Goal: Communication & Community: Share content

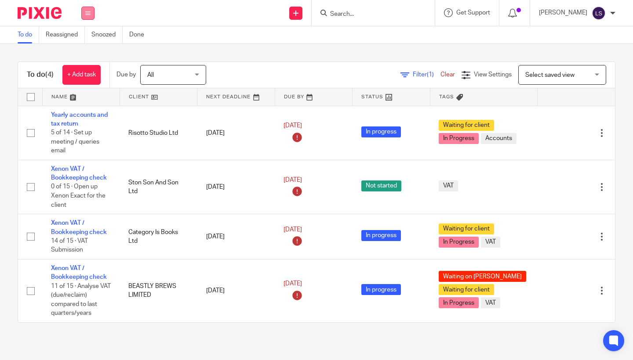
click at [89, 14] on icon at bounding box center [87, 13] width 5 height 5
click at [88, 55] on link "Email" at bounding box center [83, 54] width 15 height 6
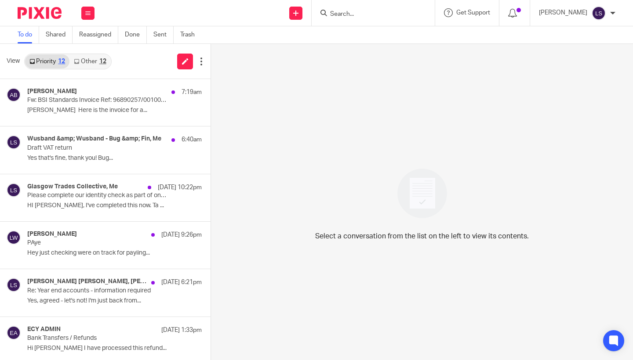
click at [91, 63] on link "Other 12" at bounding box center [89, 61] width 41 height 14
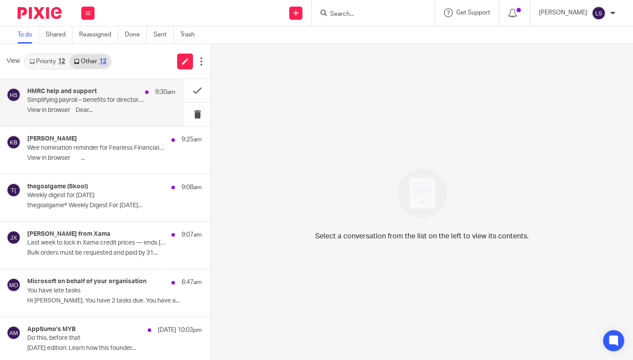
click at [79, 93] on h4 "HMRC help and support" at bounding box center [61, 91] width 69 height 7
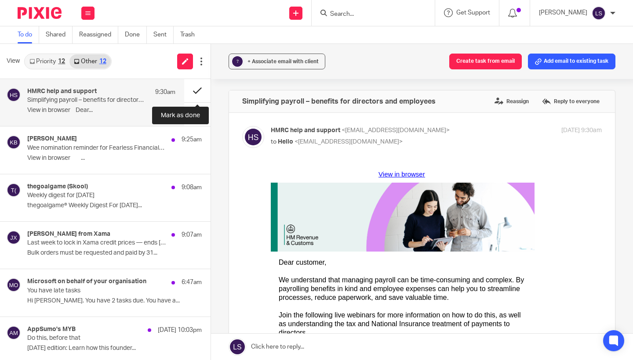
click at [197, 94] on button at bounding box center [197, 90] width 26 height 23
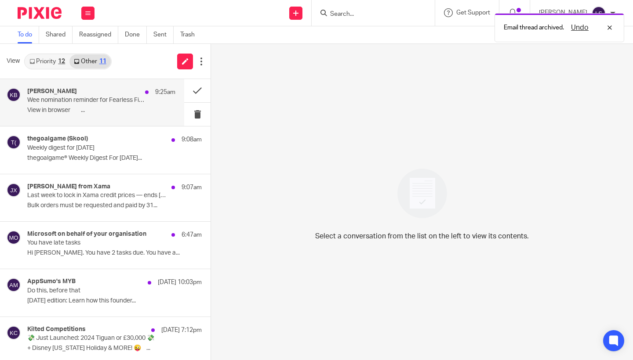
click at [94, 105] on div "[PERSON_NAME] 9:25am Wee nomination reminder for Fearless Financials Limited Vi…" at bounding box center [101, 102] width 148 height 29
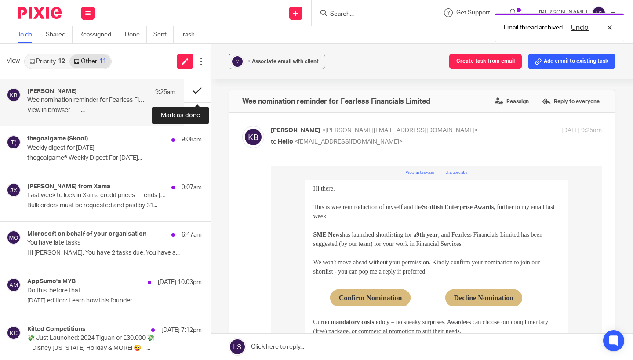
click at [192, 91] on button at bounding box center [197, 90] width 26 height 23
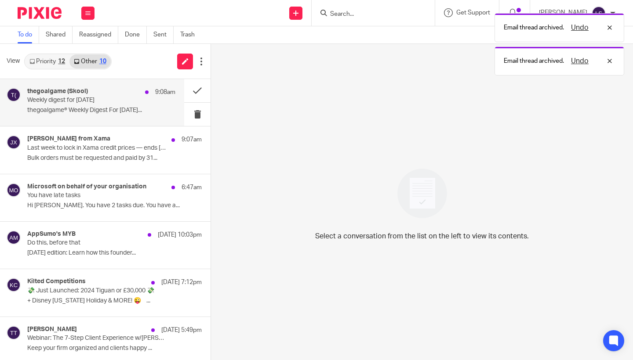
click at [112, 103] on p "Weekly digest for [DATE]" at bounding box center [86, 100] width 119 height 7
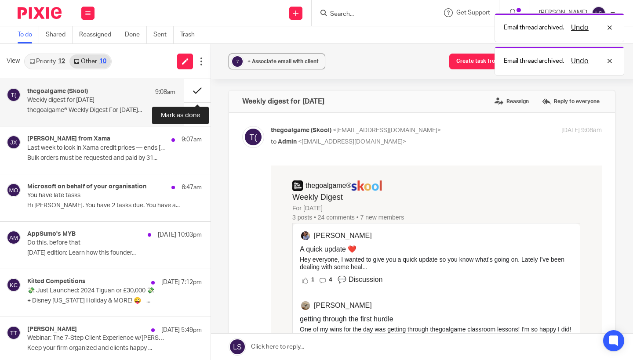
click at [192, 91] on button at bounding box center [197, 90] width 26 height 23
click at [127, 96] on div "thegoalgame (Skool) 9:08am" at bounding box center [101, 92] width 148 height 9
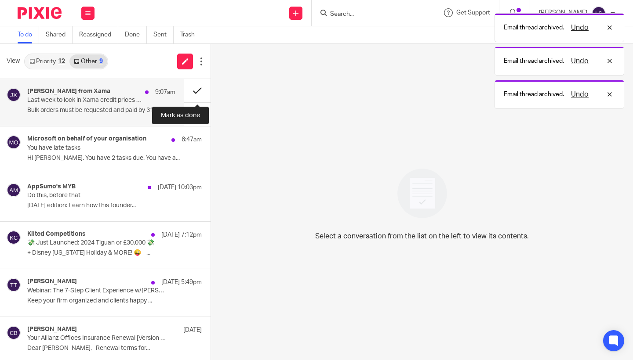
click at [191, 92] on button at bounding box center [197, 90] width 26 height 23
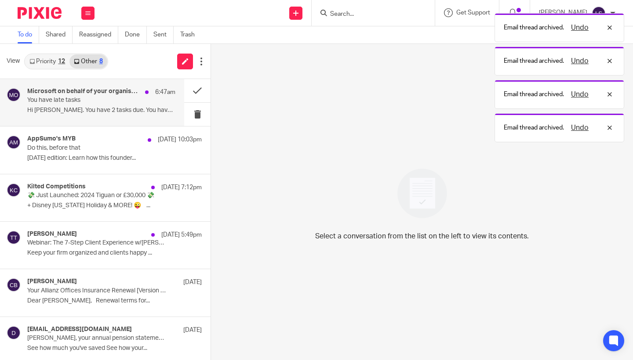
click at [123, 102] on p "You have late tasks" at bounding box center [86, 100] width 119 height 7
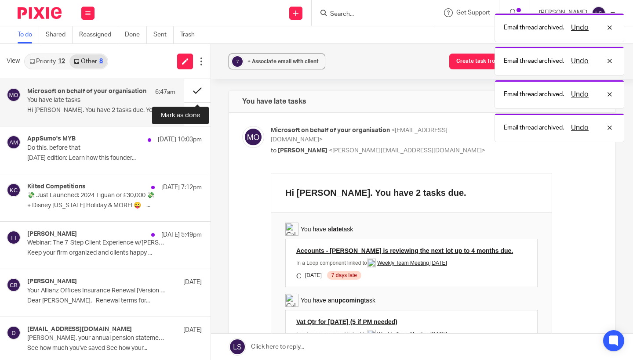
click at [190, 88] on button at bounding box center [197, 90] width 26 height 23
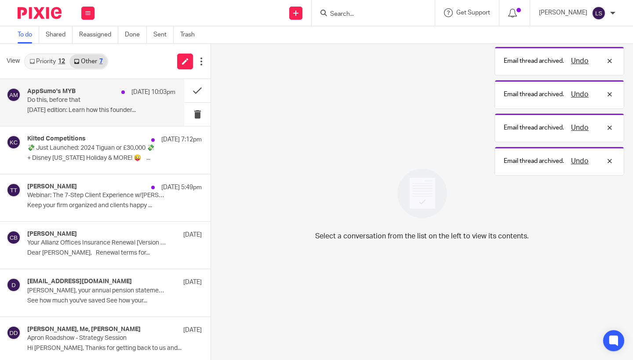
click at [123, 100] on p "Do this, before that" at bounding box center [86, 100] width 119 height 7
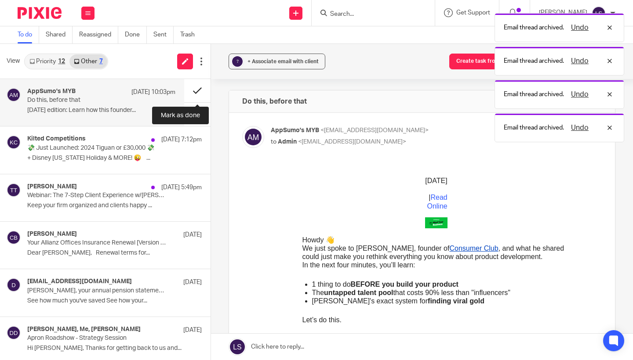
click at [196, 90] on button at bounding box center [197, 90] width 26 height 23
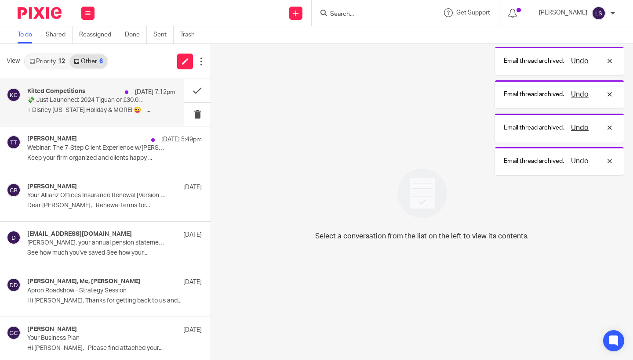
click at [125, 99] on p "💸 Just Launched: 2024 Tiguan or £30,000 💸" at bounding box center [86, 100] width 119 height 7
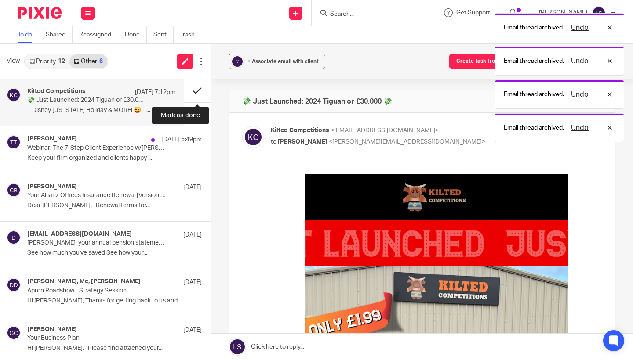
click at [193, 90] on button at bounding box center [197, 90] width 26 height 23
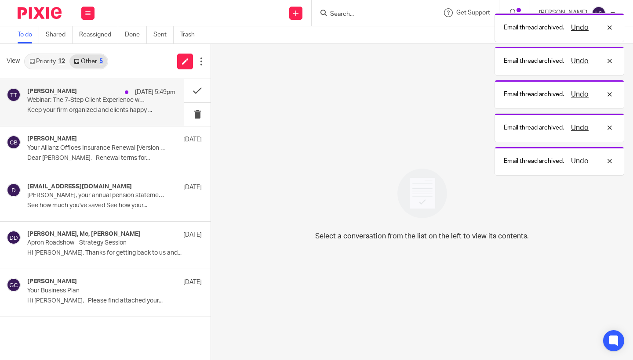
click at [129, 97] on p "Webinar: The 7-Step Client Experience w/[PERSON_NAME] CPA" at bounding box center [86, 100] width 119 height 7
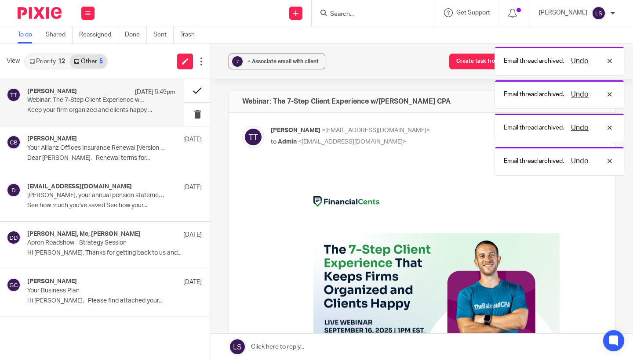
click at [185, 93] on button at bounding box center [197, 90] width 26 height 23
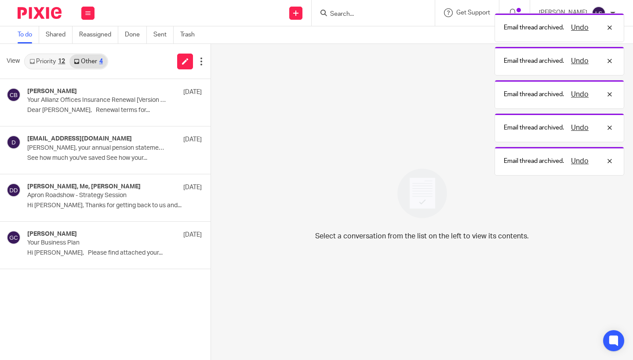
click at [58, 63] on link "Priority 12" at bounding box center [47, 61] width 44 height 14
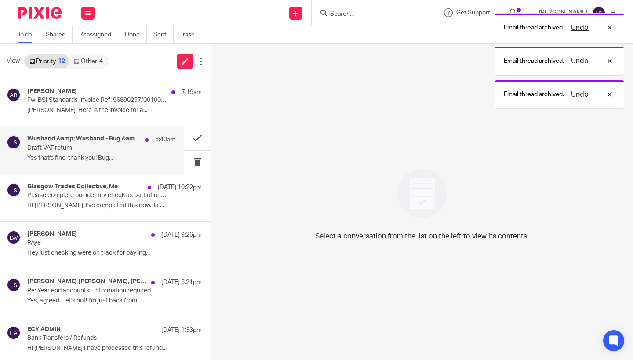
click at [63, 142] on h4 "Wusband &amp; Wusband - Bug &amp; Fin, Me" at bounding box center [83, 138] width 113 height 7
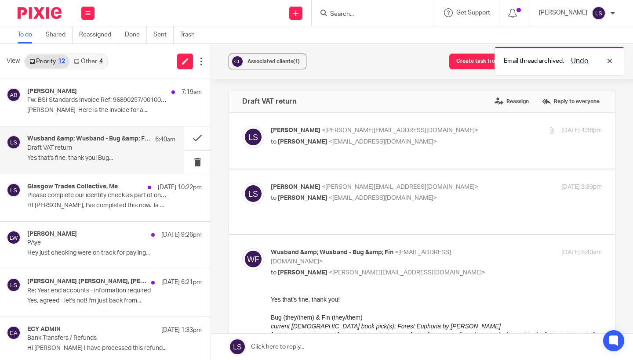
click at [431, 256] on div "Wusband &amp; Wusband - Bug &amp; Fin <[EMAIL_ADDRESS][DOMAIN_NAME]> to [PERSON…" at bounding box center [381, 262] width 221 height 29
checkbox input "false"
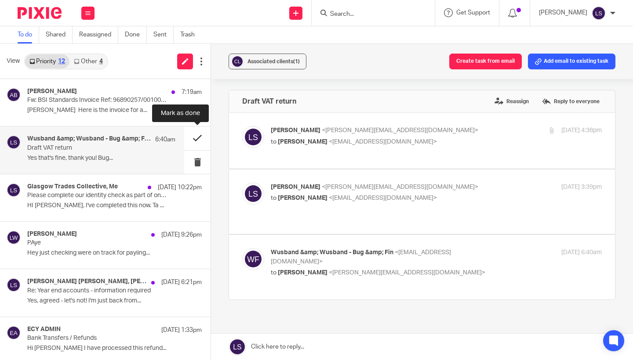
click at [200, 141] on button at bounding box center [197, 138] width 26 height 23
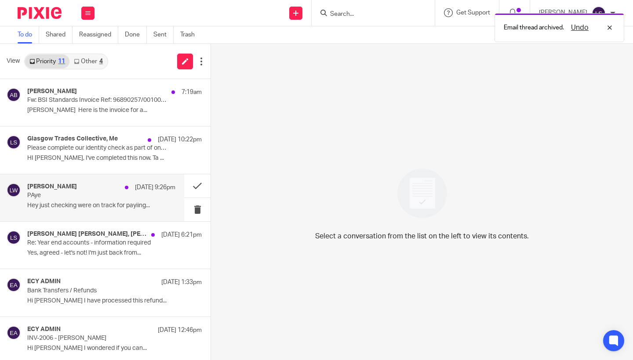
click at [92, 207] on p "Hey just checking were on track for payiing..." at bounding box center [101, 205] width 148 height 7
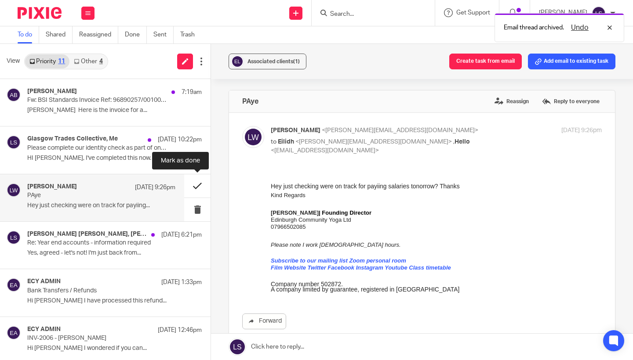
click at [195, 189] on button at bounding box center [197, 185] width 26 height 23
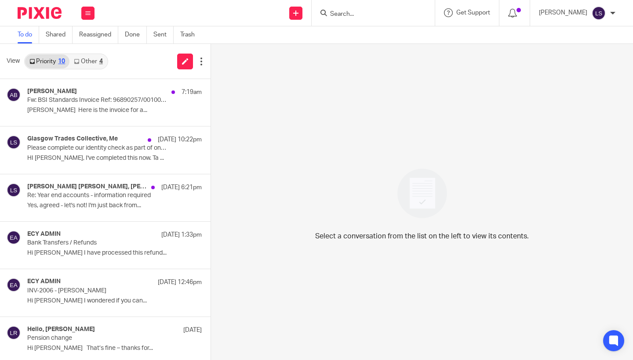
click at [95, 62] on link "Other 4" at bounding box center [87, 61] width 37 height 14
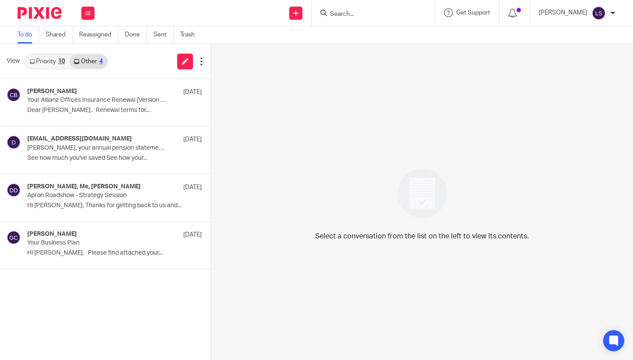
click at [52, 62] on link "Priority 10" at bounding box center [47, 61] width 44 height 14
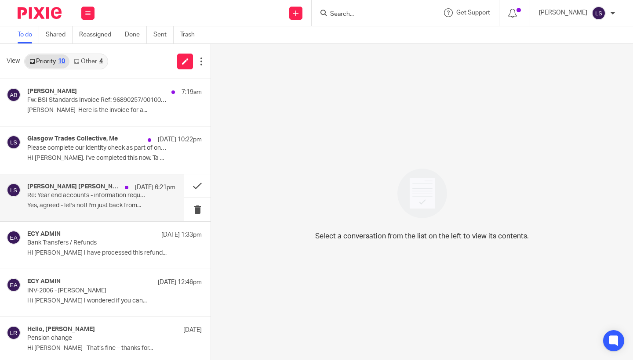
click at [49, 211] on div "[PERSON_NAME] [PERSON_NAME], [PERSON_NAME], Me [DATE] 6:21pm Re: Year end accou…" at bounding box center [101, 197] width 148 height 29
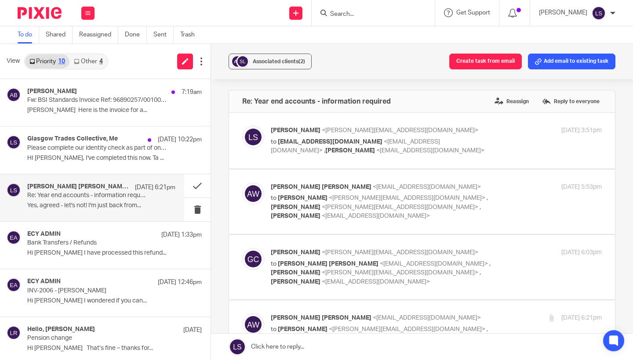
click at [625, 197] on div "Associated clients (2) Create task from email Add email to existing task Re: Ye…" at bounding box center [422, 202] width 422 height 316
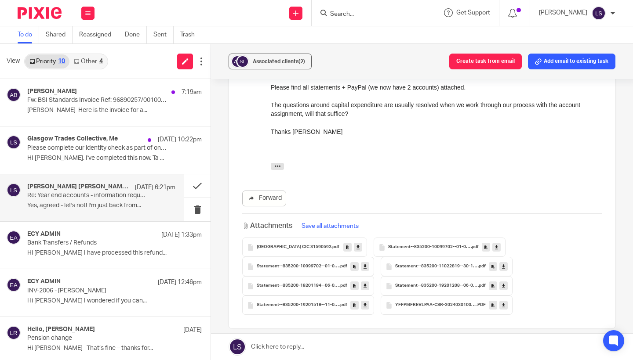
scroll to position [315, 0]
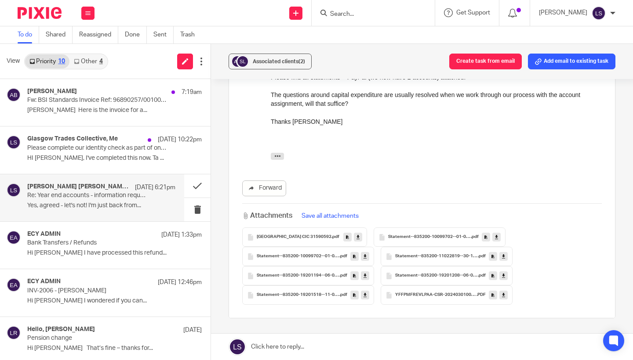
click at [300, 254] on span "Statement--835200-10099702--01-03-2025-01-04-2025" at bounding box center [298, 256] width 83 height 5
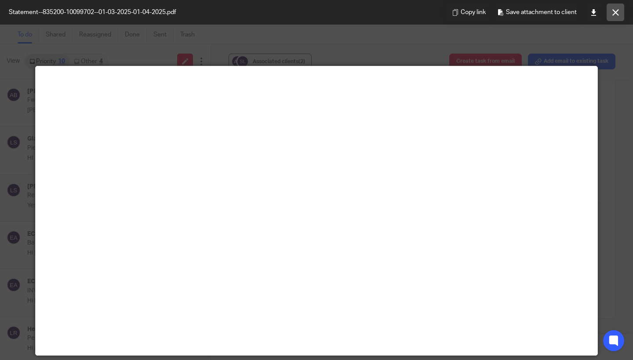
click at [614, 15] on icon at bounding box center [615, 12] width 7 height 7
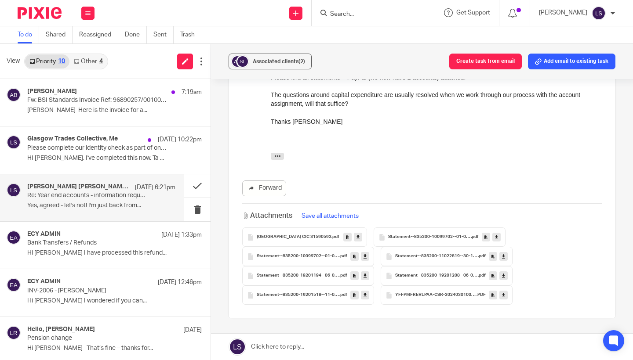
click at [445, 181] on div "Forward" at bounding box center [421, 189] width 359 height 16
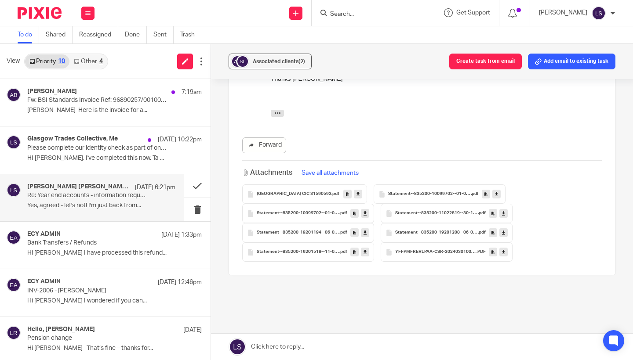
scroll to position [359, 0]
click at [331, 191] on span ".pdf" at bounding box center [335, 193] width 8 height 5
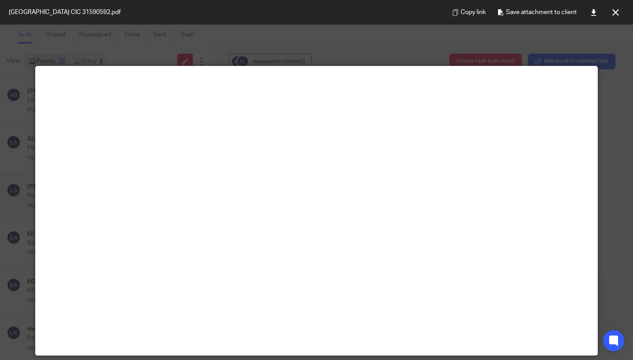
scroll to position [358, 0]
click at [618, 18] on button at bounding box center [615, 13] width 18 height 18
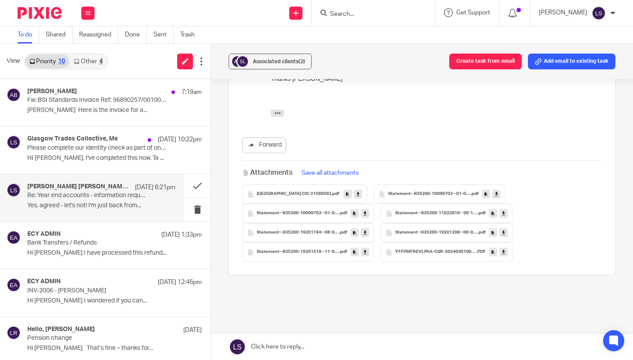
click at [298, 280] on div "Re: Year end accounts - information required Reassign Reply to everyone [PERSON…" at bounding box center [422, 34] width 387 height 605
click at [298, 282] on div "Re: Year end accounts - information required Reassign Reply to everyone [PERSON…" at bounding box center [422, 34] width 387 height 605
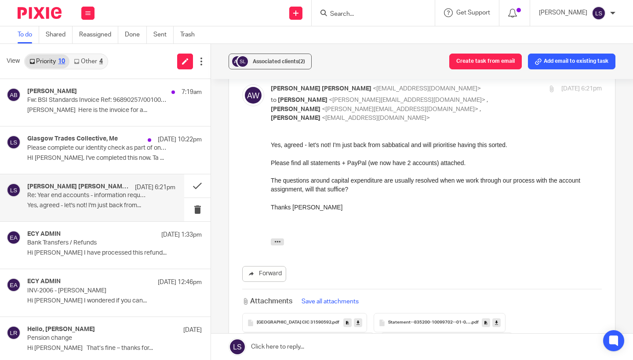
scroll to position [219, 0]
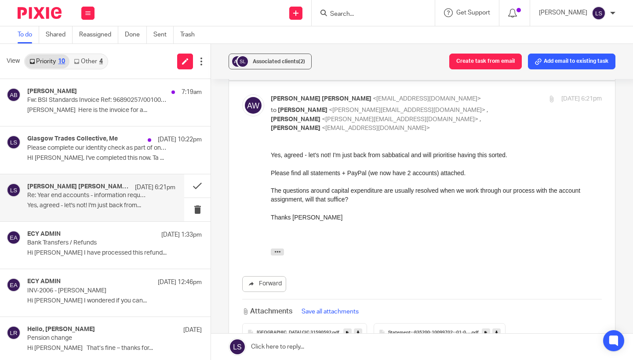
click at [361, 209] on div at bounding box center [436, 208] width 331 height 9
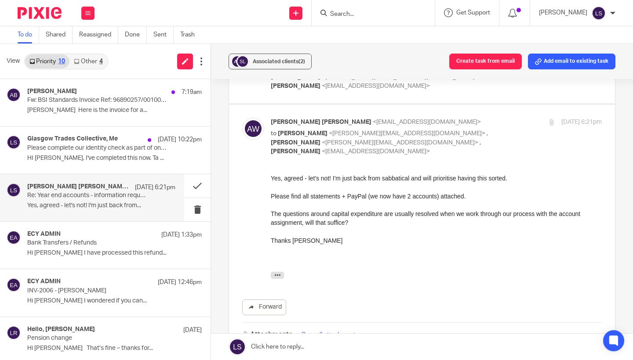
scroll to position [193, 0]
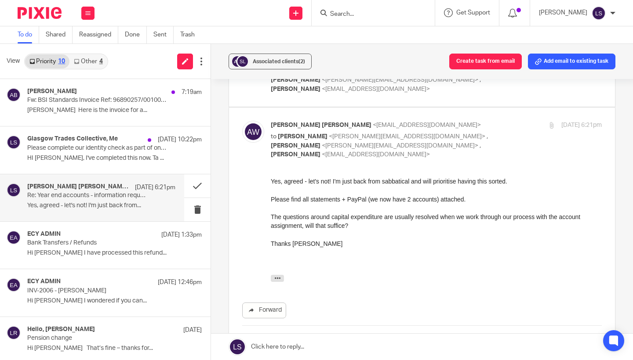
click at [468, 132] on p "to [PERSON_NAME] <[PERSON_NAME][EMAIL_ADDRESS][DOMAIN_NAME]> , [PERSON_NAME] <[…" at bounding box center [381, 145] width 221 height 27
checkbox input "false"
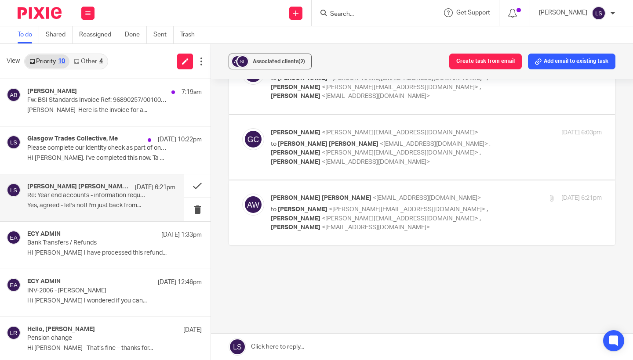
scroll to position [90, 0]
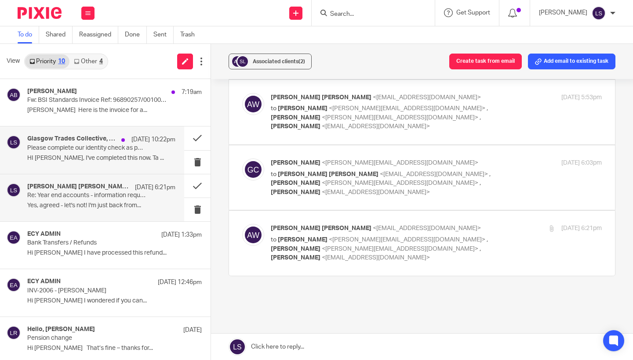
click at [80, 156] on p "HI [PERSON_NAME], I've completed this now. Ta ..." at bounding box center [101, 158] width 148 height 7
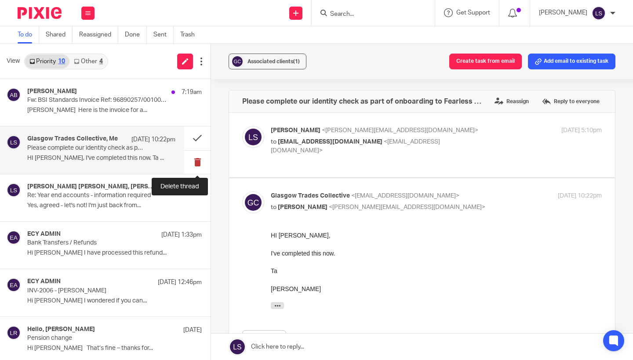
scroll to position [0, 0]
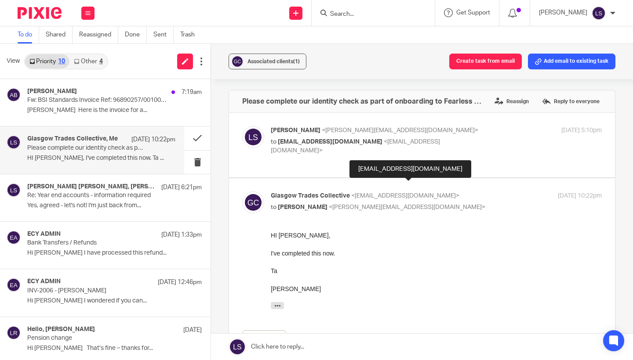
click at [459, 193] on span "<[EMAIL_ADDRESS][DOMAIN_NAME]>" at bounding box center [405, 196] width 108 height 6
checkbox input "false"
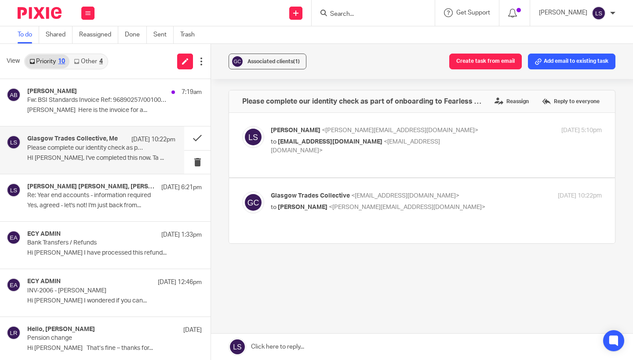
click at [462, 135] on div "[PERSON_NAME] <[EMAIL_ADDRESS][DOMAIN_NAME]> to [EMAIL_ADDRESS][DOMAIN_NAME] <[…" at bounding box center [381, 140] width 221 height 29
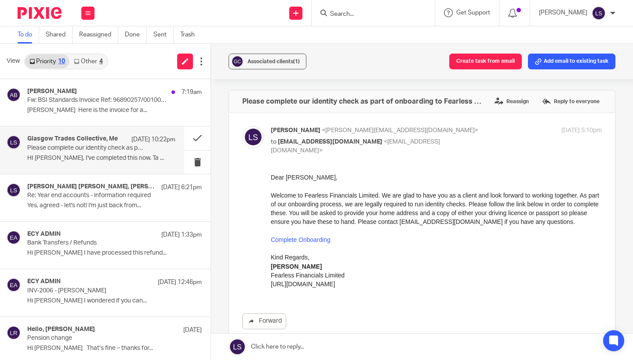
click at [462, 135] on div "[PERSON_NAME] <[EMAIL_ADDRESS][DOMAIN_NAME]> to [EMAIL_ADDRESS][DOMAIN_NAME] <[…" at bounding box center [381, 140] width 221 height 29
checkbox input "false"
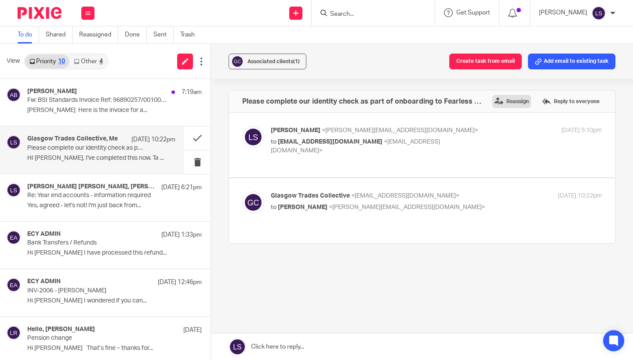
click at [509, 105] on label "Reassign" at bounding box center [511, 101] width 39 height 13
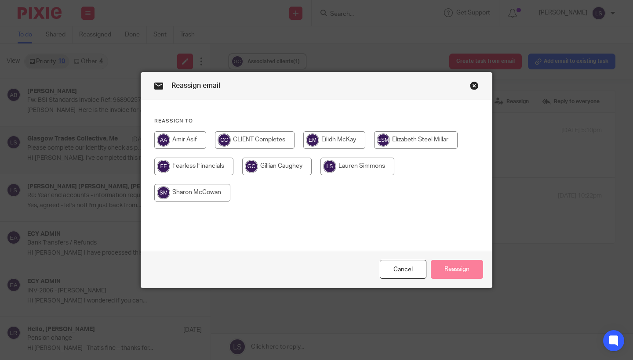
click at [411, 141] on input "radio" at bounding box center [416, 140] width 84 height 18
radio input "true"
click at [451, 275] on button "Reassign" at bounding box center [457, 269] width 52 height 19
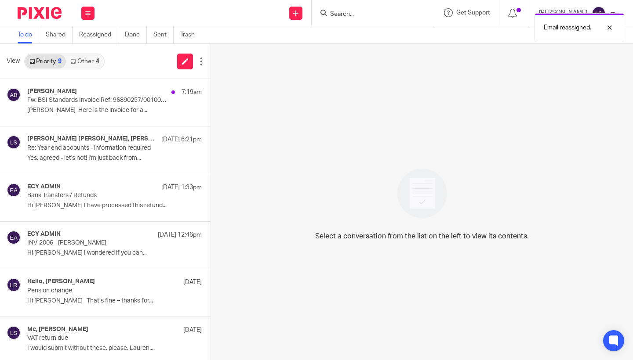
click at [91, 60] on link "Other 4" at bounding box center [84, 61] width 37 height 14
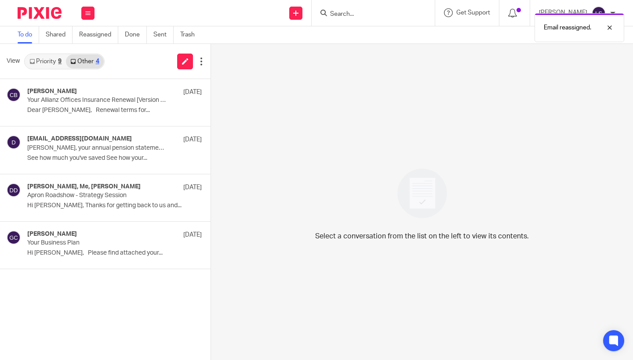
click at [52, 65] on link "Priority 9" at bounding box center [45, 61] width 41 height 14
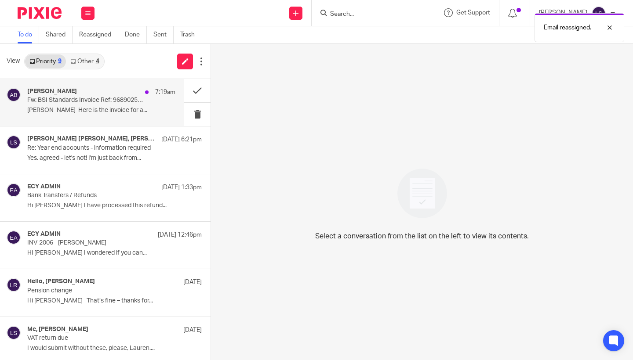
click at [67, 102] on p "Fw: BSI Standards Invoice Ref: 96890257/00100040" at bounding box center [86, 100] width 119 height 7
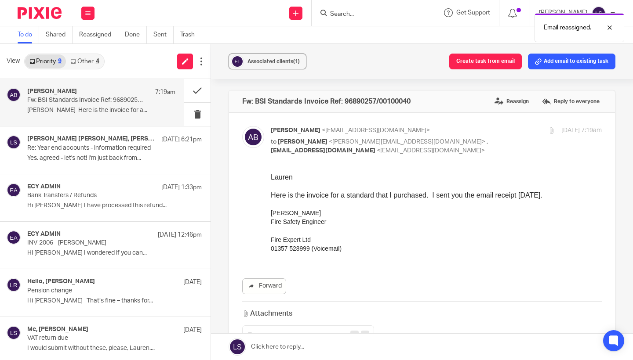
click at [371, 239] on div "Fire Expert Ltd" at bounding box center [436, 239] width 331 height 9
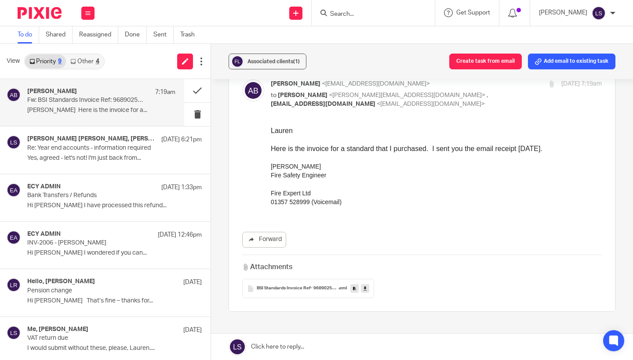
scroll to position [32, 0]
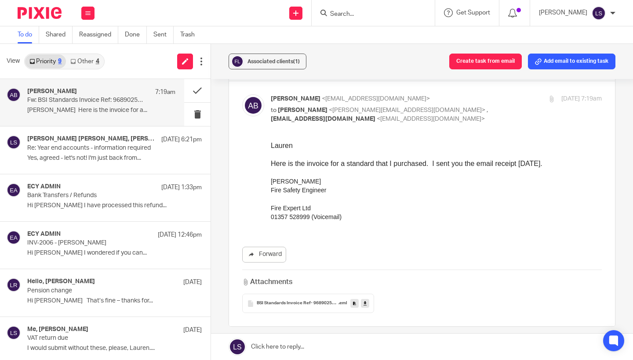
click at [312, 302] on span "BSI Standards Invoice Ref- 96890257-00100040" at bounding box center [298, 303] width 82 height 5
click at [457, 106] on p "to [PERSON_NAME] <[PERSON_NAME][EMAIL_ADDRESS][DOMAIN_NAME]> , [EMAIL_ADDRESS][…" at bounding box center [381, 115] width 221 height 18
checkbox input "false"
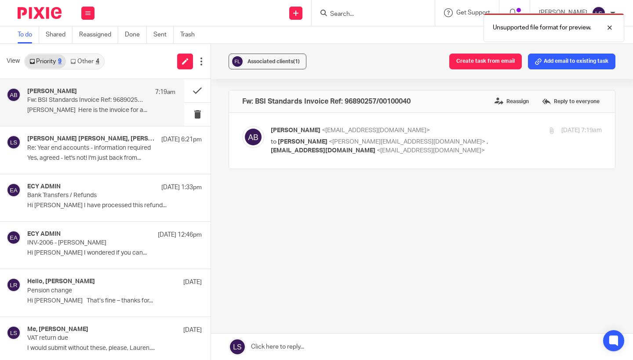
scroll to position [0, 0]
click at [323, 346] on link at bounding box center [422, 347] width 422 height 26
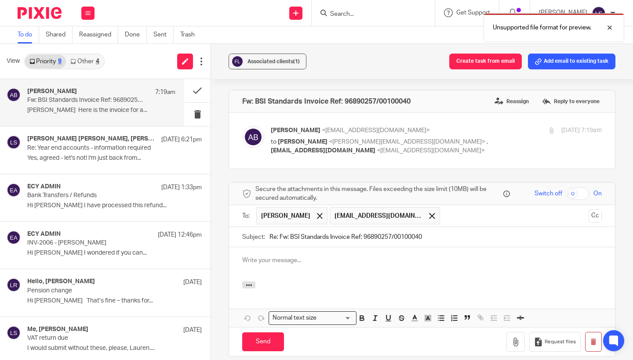
scroll to position [74, 0]
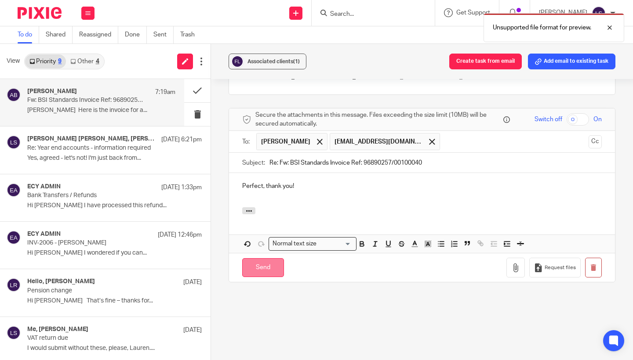
click at [262, 267] on input "Send" at bounding box center [263, 267] width 42 height 19
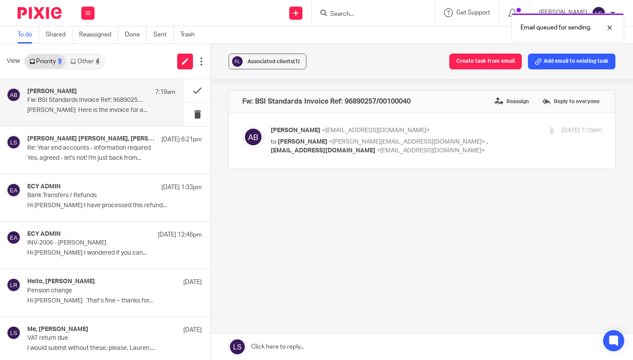
click at [448, 144] on p "to [PERSON_NAME] <[PERSON_NAME][EMAIL_ADDRESS][DOMAIN_NAME]> , [EMAIL_ADDRESS][…" at bounding box center [381, 147] width 221 height 18
checkbox input "true"
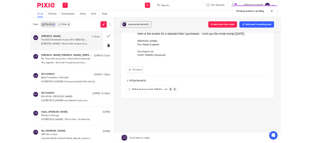
scroll to position [111, 0]
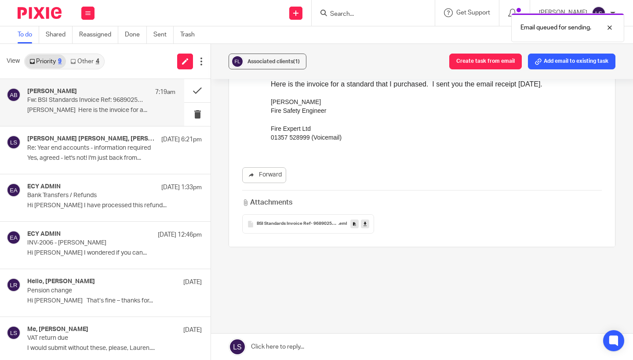
click at [363, 223] on icon at bounding box center [364, 224] width 3 height 7
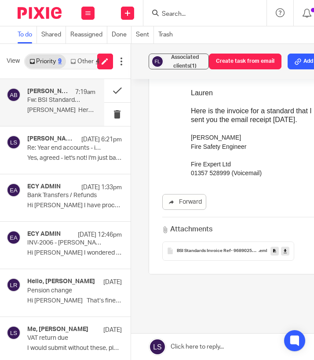
click at [240, 113] on div "Here is the invoice for a standard that I purchased. I sent you the email recei…" at bounding box center [275, 116] width 171 height 18
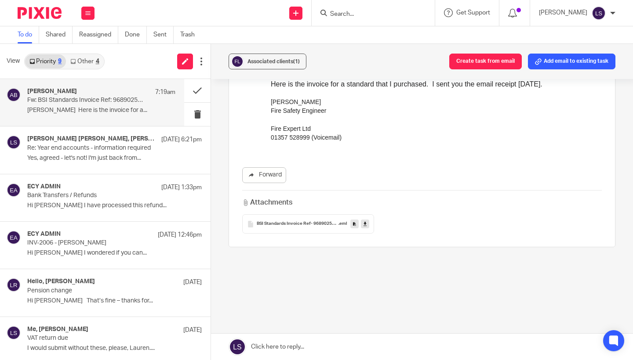
click at [277, 284] on div "Fw: BSI Standards Invoice Ref: 96890257/00100040 Reassign Reply to everyone [PE…" at bounding box center [422, 144] width 387 height 330
click at [200, 95] on button at bounding box center [197, 90] width 26 height 23
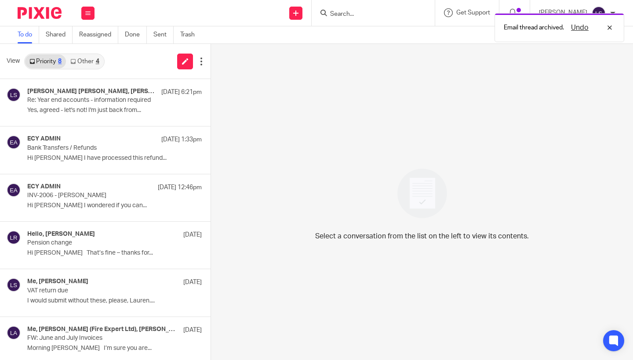
click at [92, 59] on link "Other 4" at bounding box center [84, 61] width 37 height 14
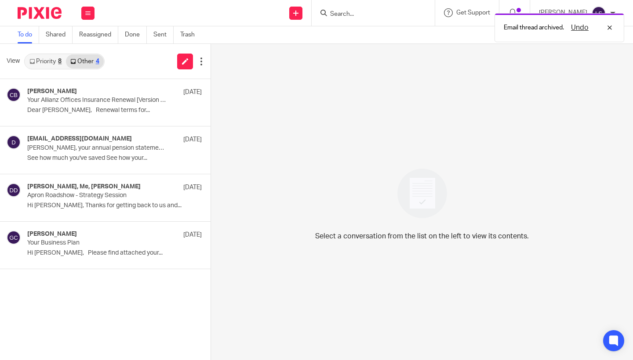
click at [51, 59] on link "Priority 8" at bounding box center [45, 61] width 41 height 14
